Goal: Navigation & Orientation: Find specific page/section

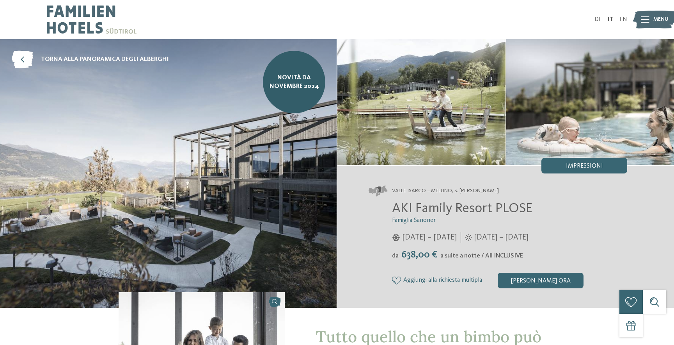
click at [293, 89] on span "NOVITÀ da novembre 2024" at bounding box center [294, 82] width 51 height 18
click at [83, 56] on span "torna alla panoramica degli alberghi" at bounding box center [105, 59] width 128 height 9
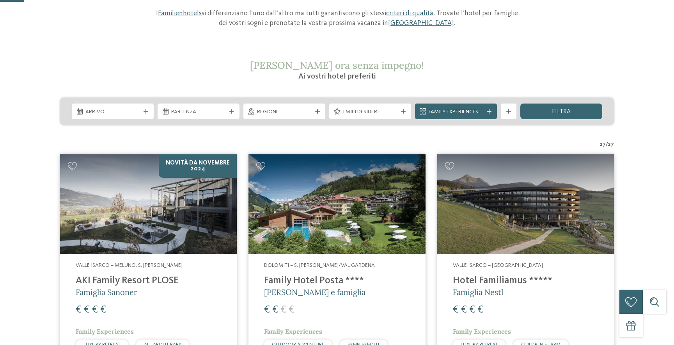
scroll to position [105, 0]
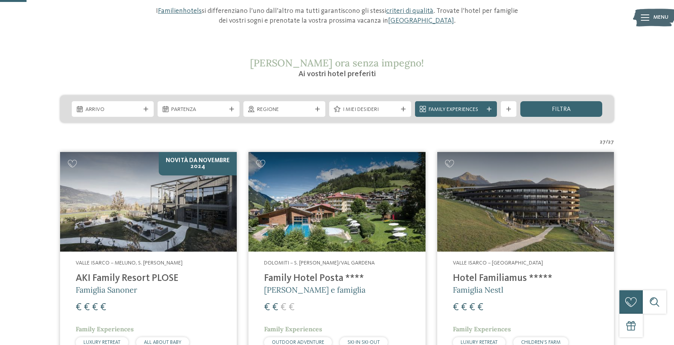
click at [134, 279] on h4 "AKI Family Resort PLOSE" at bounding box center [149, 278] width 146 height 12
